Goal: Transaction & Acquisition: Obtain resource

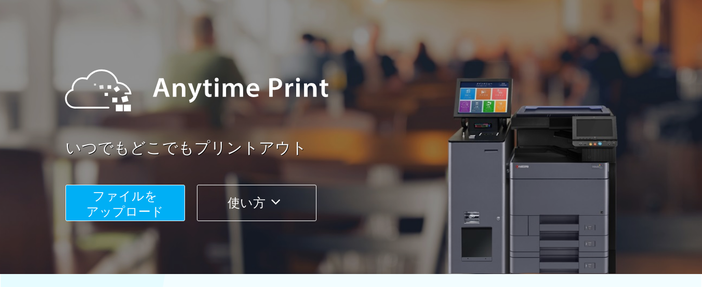
scroll to position [156, 0]
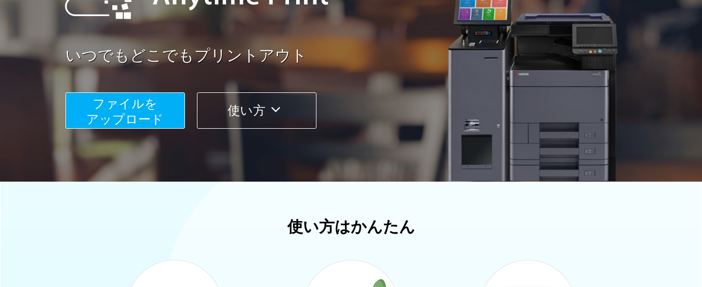
click at [165, 103] on button "ファイルを ​​アップロード" at bounding box center [124, 110] width 119 height 36
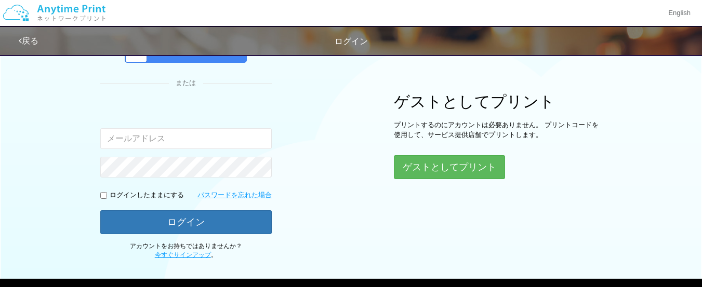
scroll to position [154, 0]
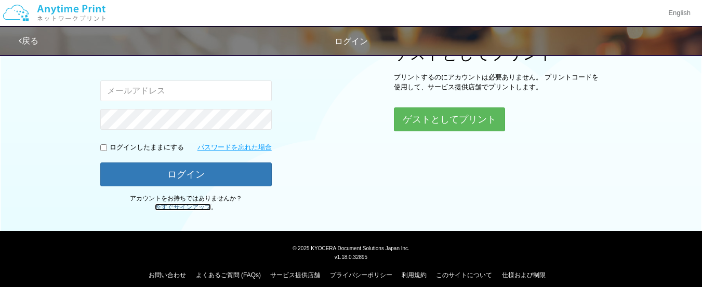
click at [205, 208] on link "今すぐサインアップ" at bounding box center [183, 207] width 56 height 7
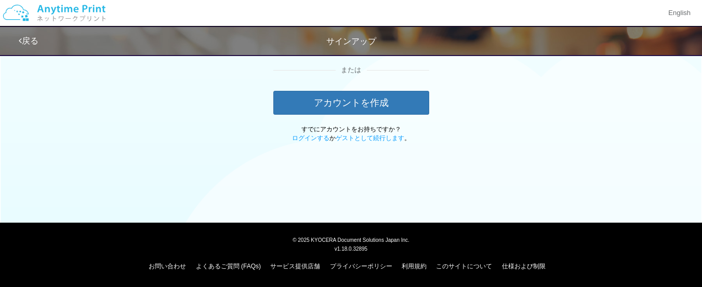
scroll to position [72, 0]
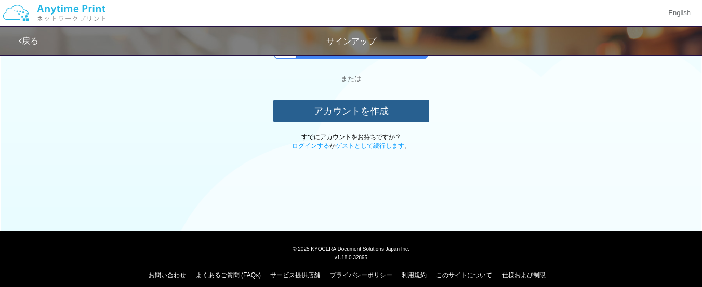
click at [366, 114] on button "アカウントを作成" at bounding box center [351, 111] width 156 height 23
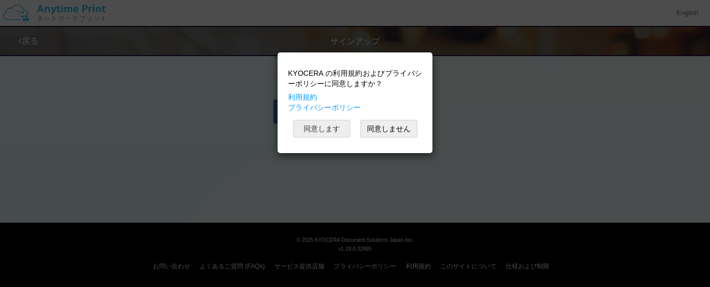
click at [341, 135] on button "同意します" at bounding box center [321, 129] width 57 height 18
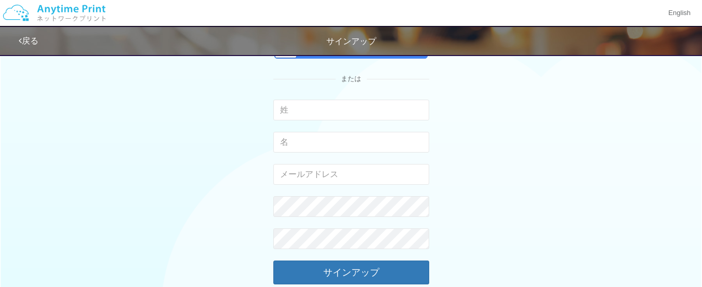
scroll to position [0, 0]
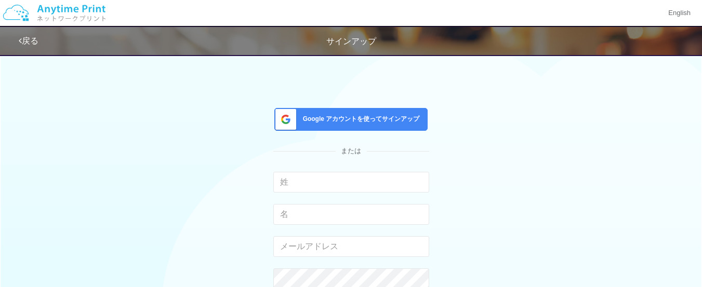
click at [401, 124] on span "Google アカウントを使ってサインアップ" at bounding box center [359, 119] width 121 height 9
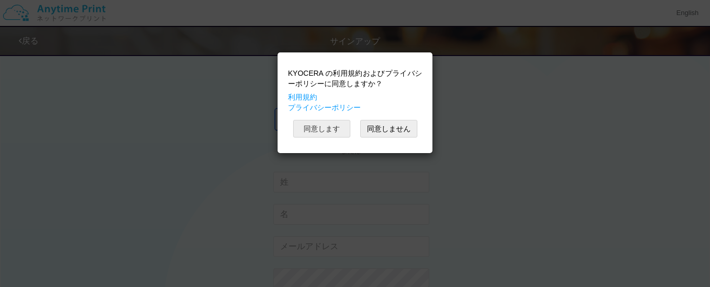
click at [338, 125] on button "同意します" at bounding box center [321, 129] width 57 height 18
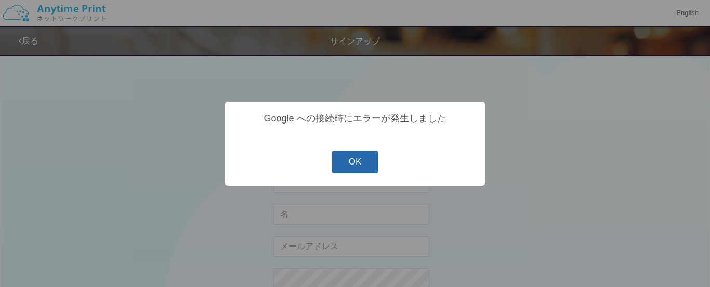
click at [366, 156] on button "OK" at bounding box center [355, 162] width 46 height 23
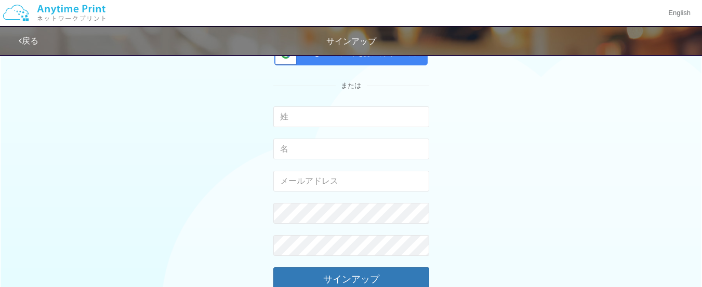
scroll to position [52, 0]
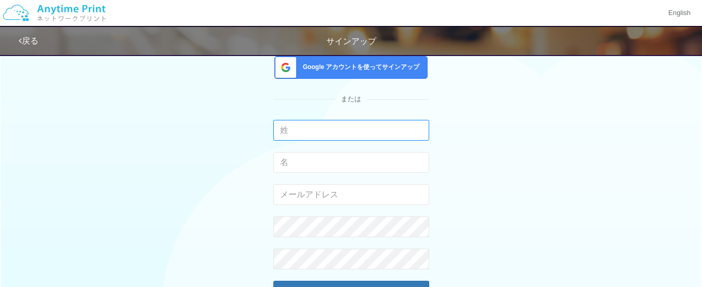
click at [391, 132] on input "text" at bounding box center [351, 130] width 156 height 21
type input "t"
type input "鶴"
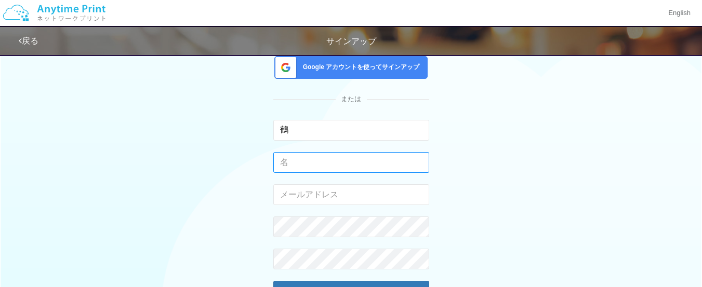
click at [304, 157] on input "text" at bounding box center [351, 162] width 156 height 21
type input "[PERSON_NAME]"
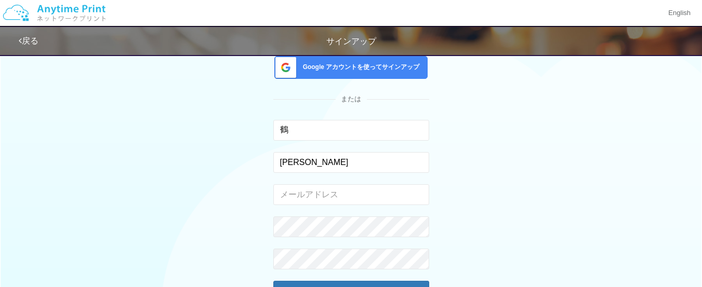
click at [223, 195] on div "Google アカウントを使ってサインアップ または 鶴 入力できるのは文字のみです。 [PERSON_NAME] 入力できるのは文字のみです。 有効なメール…" at bounding box center [351, 175] width 608 height 357
click at [302, 194] on input "email" at bounding box center [351, 194] width 156 height 21
click at [496, 155] on div "Google アカウントを使ってサインアップ または 鶴 入力できるのは文字のみです。 [PERSON_NAME] 入力できるのは文字のみです。 [EMAIL…" at bounding box center [351, 175] width 608 height 357
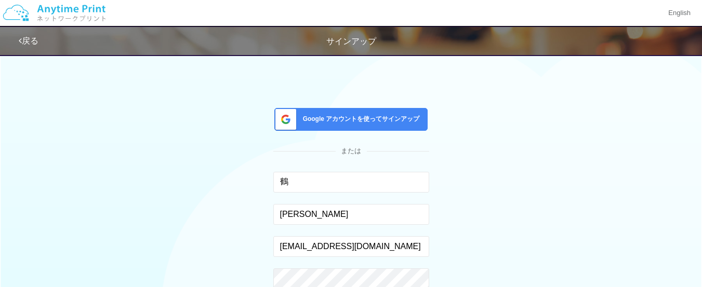
scroll to position [104, 0]
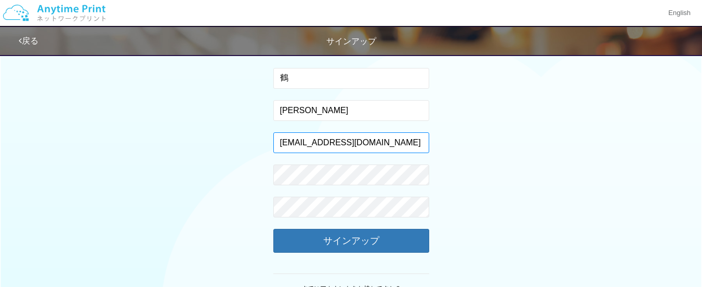
click at [422, 144] on input "[EMAIL_ADDRESS][DOMAIN_NAME]" at bounding box center [351, 142] width 156 height 21
type input "[EMAIL_ADDRESS][DOMAIN_NAME]"
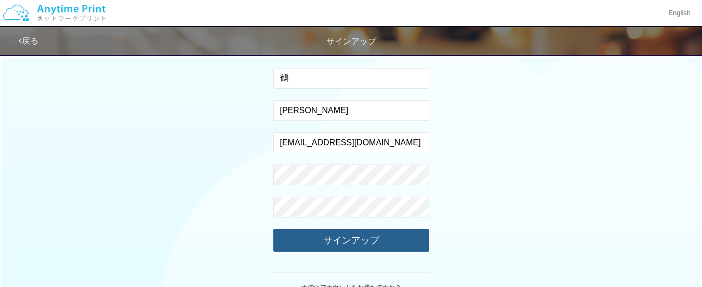
click at [405, 241] on button "サインアップ" at bounding box center [351, 240] width 156 height 23
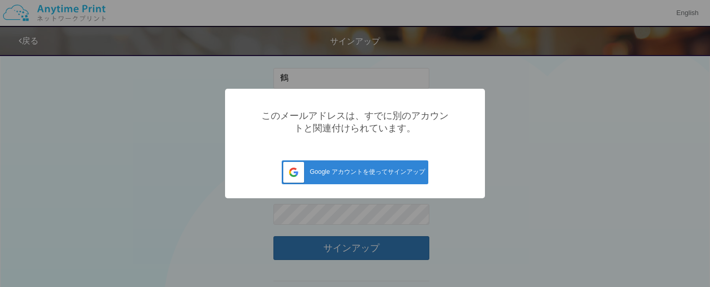
click at [458, 234] on div "? ! i このメールアドレスは、すでに別のアカウントと関連付けられています。 Google アカウントを使ってサインアップ Cancel ×" at bounding box center [355, 143] width 710 height 287
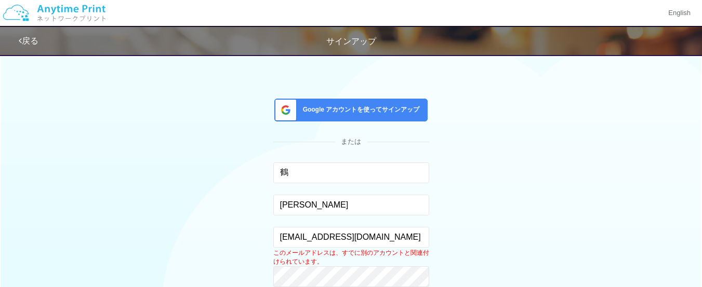
scroll to position [0, 0]
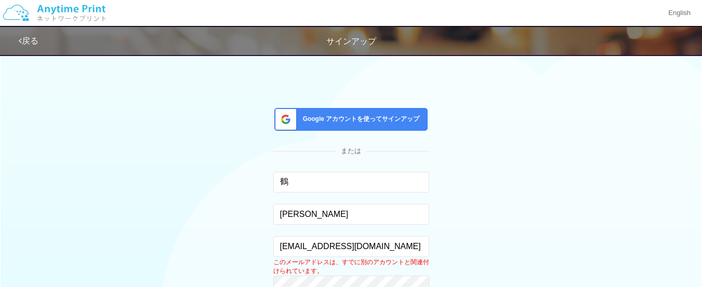
click at [21, 43] on icon at bounding box center [20, 41] width 3 height 8
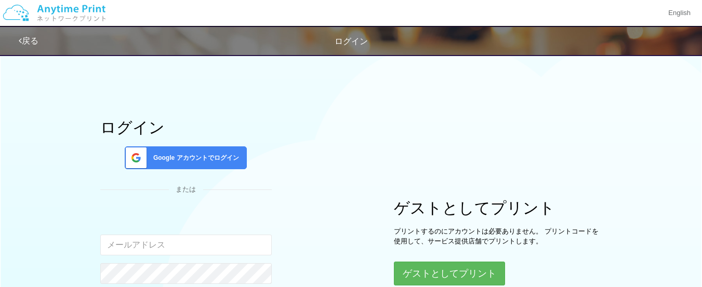
click at [209, 161] on span "Google アカウントでログイン" at bounding box center [194, 158] width 90 height 9
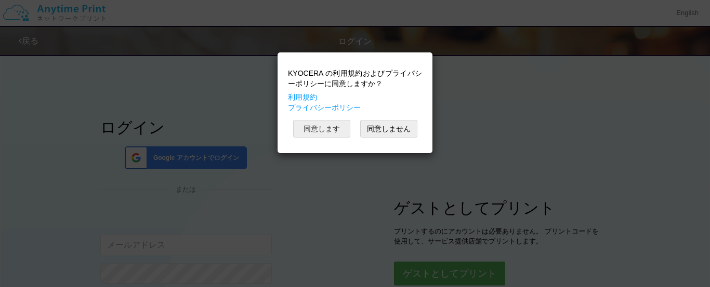
click at [339, 126] on button "同意します" at bounding box center [321, 129] width 57 height 18
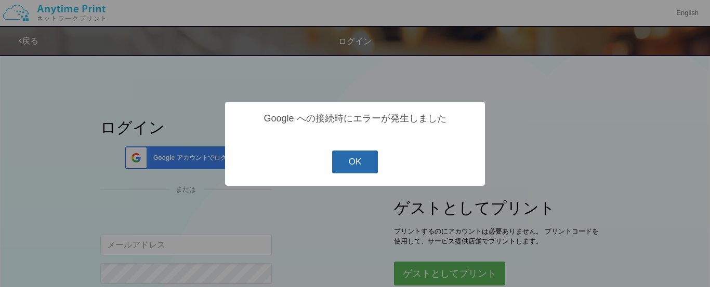
click at [351, 163] on button "OK" at bounding box center [355, 162] width 46 height 23
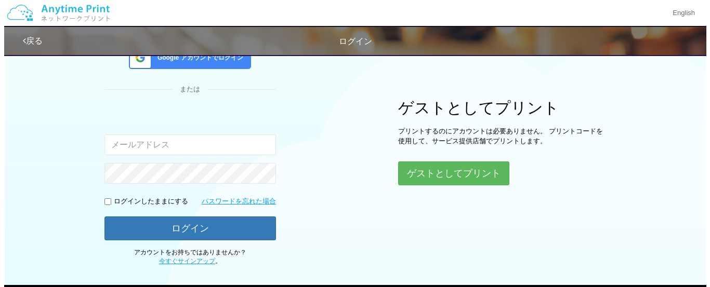
scroll to position [104, 0]
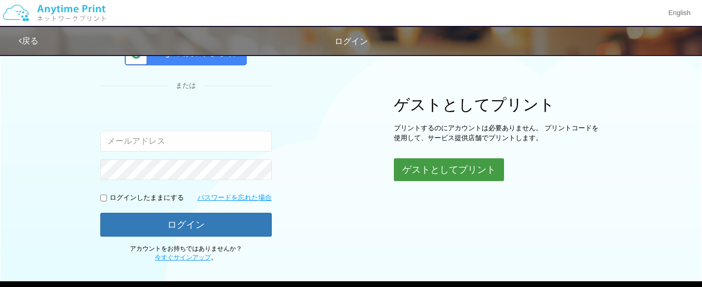
click at [400, 165] on button "ゲストとしてプリント" at bounding box center [449, 169] width 110 height 23
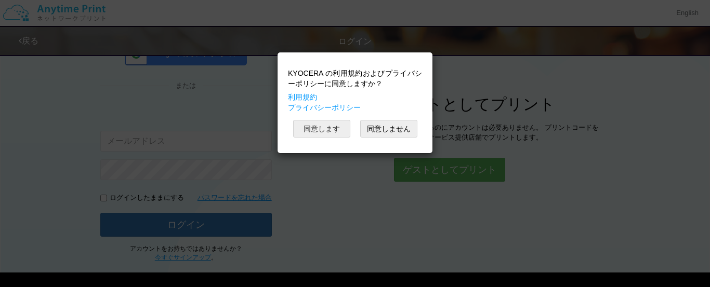
click at [340, 134] on button "同意します" at bounding box center [321, 129] width 57 height 18
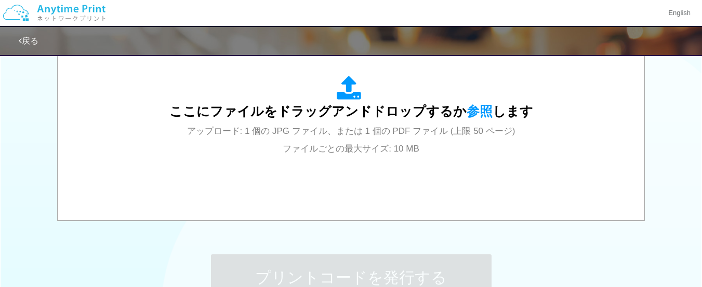
scroll to position [416, 0]
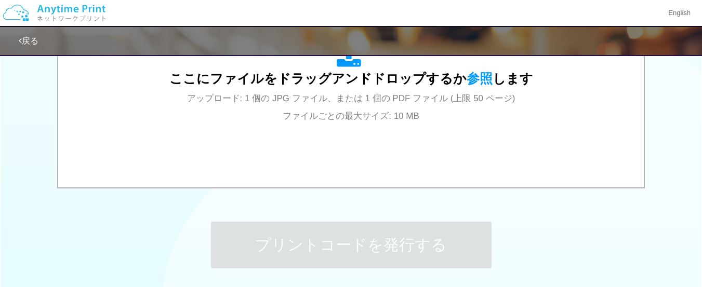
click at [477, 73] on span "参照" at bounding box center [480, 78] width 26 height 15
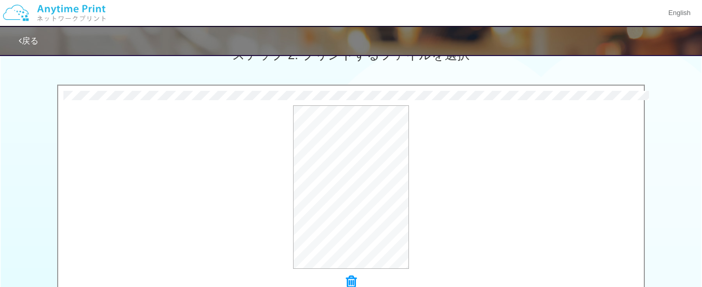
scroll to position [414, 0]
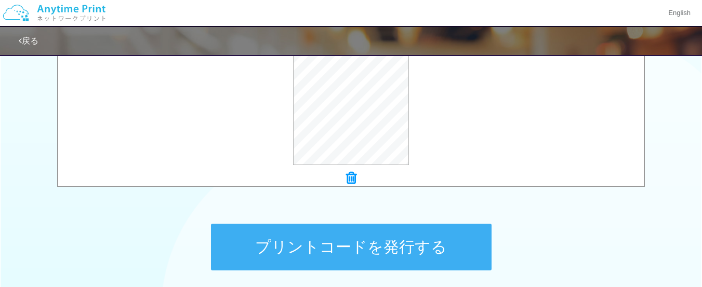
click at [295, 233] on button "プリントコードを発行する" at bounding box center [351, 247] width 281 height 47
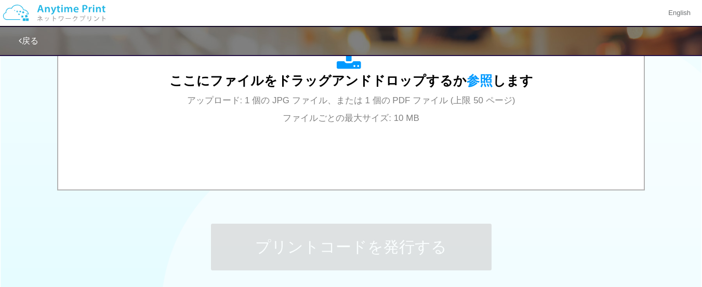
scroll to position [0, 0]
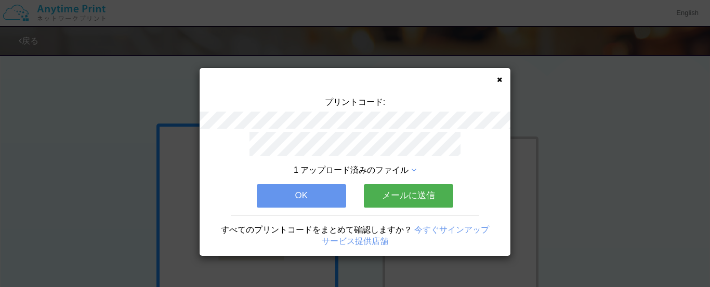
click at [375, 187] on button "メールに送信" at bounding box center [408, 195] width 89 height 23
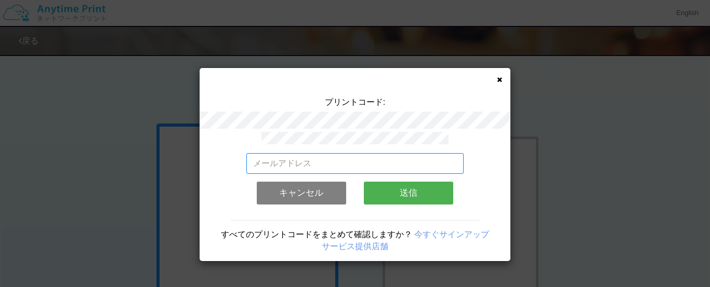
click at [383, 162] on input "email" at bounding box center [355, 163] width 218 height 21
type input "[EMAIL_ADDRESS][DOMAIN_NAME]"
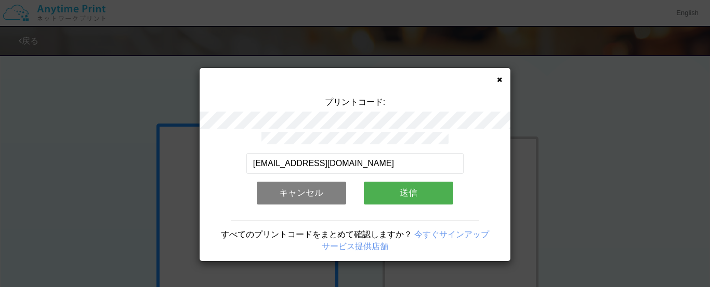
click at [392, 186] on button "送信" at bounding box center [408, 193] width 89 height 23
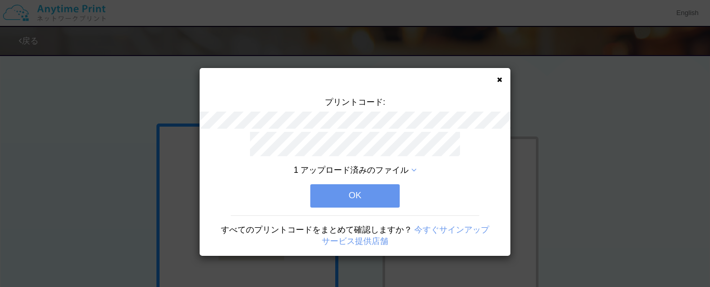
click at [392, 186] on button "OK" at bounding box center [354, 195] width 89 height 23
